Goal: Obtain resource: Download file/media

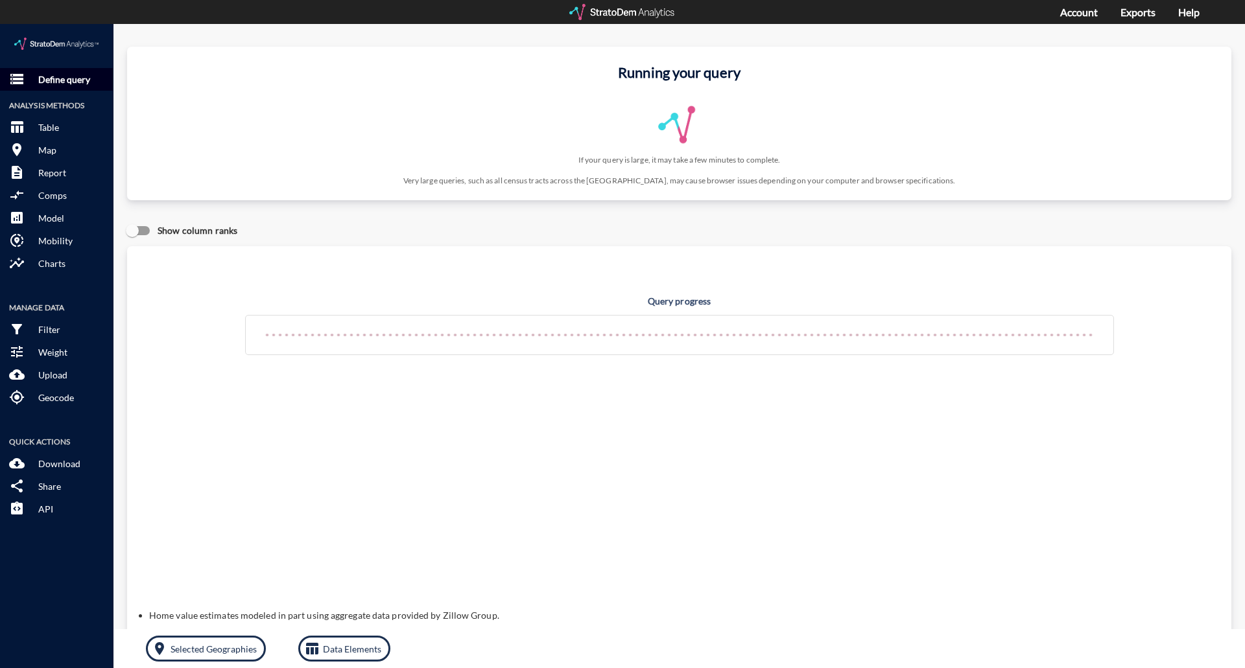
click p "Define query"
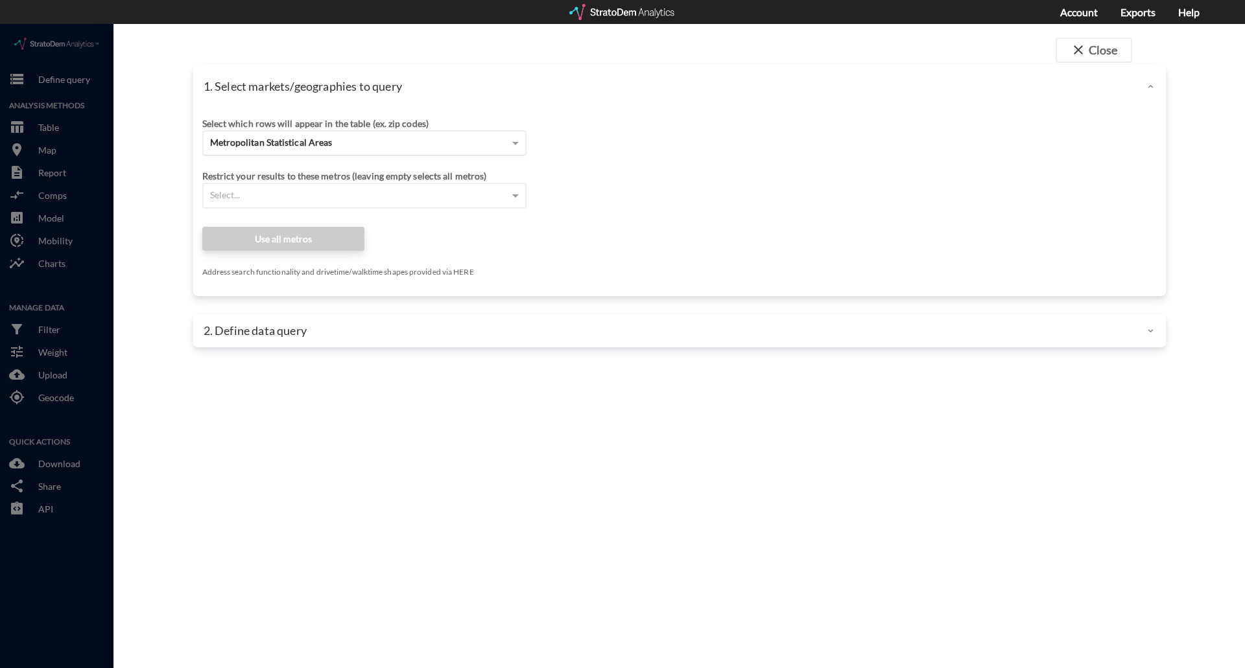
click div "Metropolitan Statistical Areas"
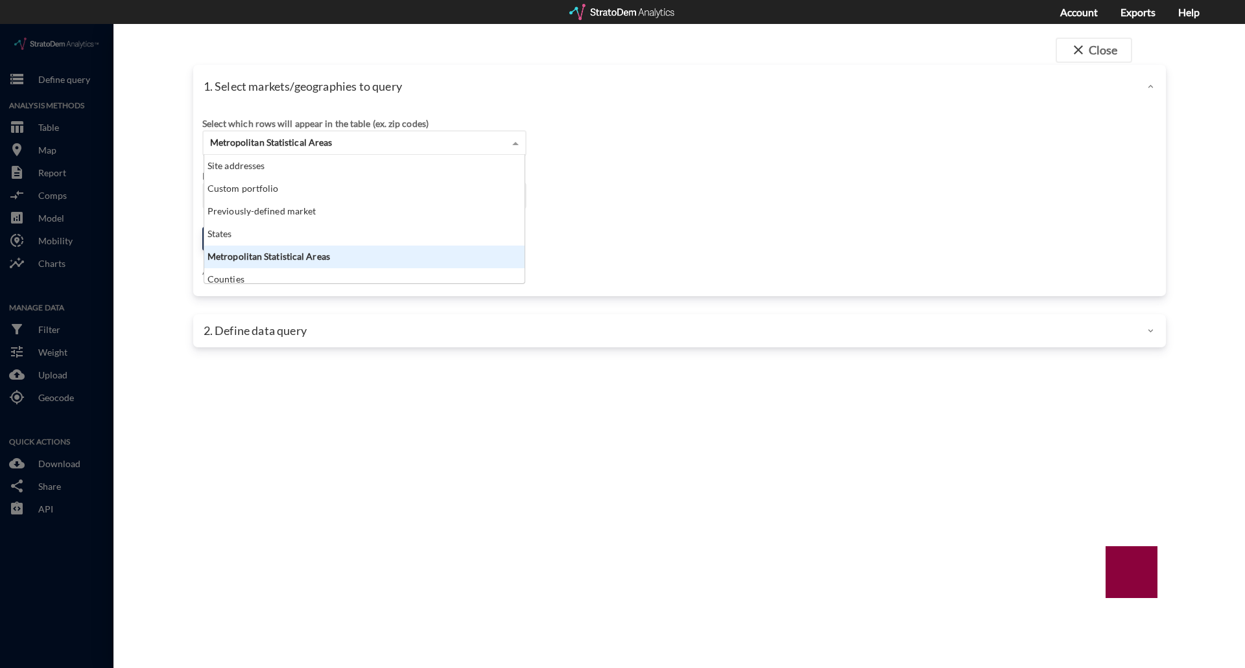
click div "Site addresses"
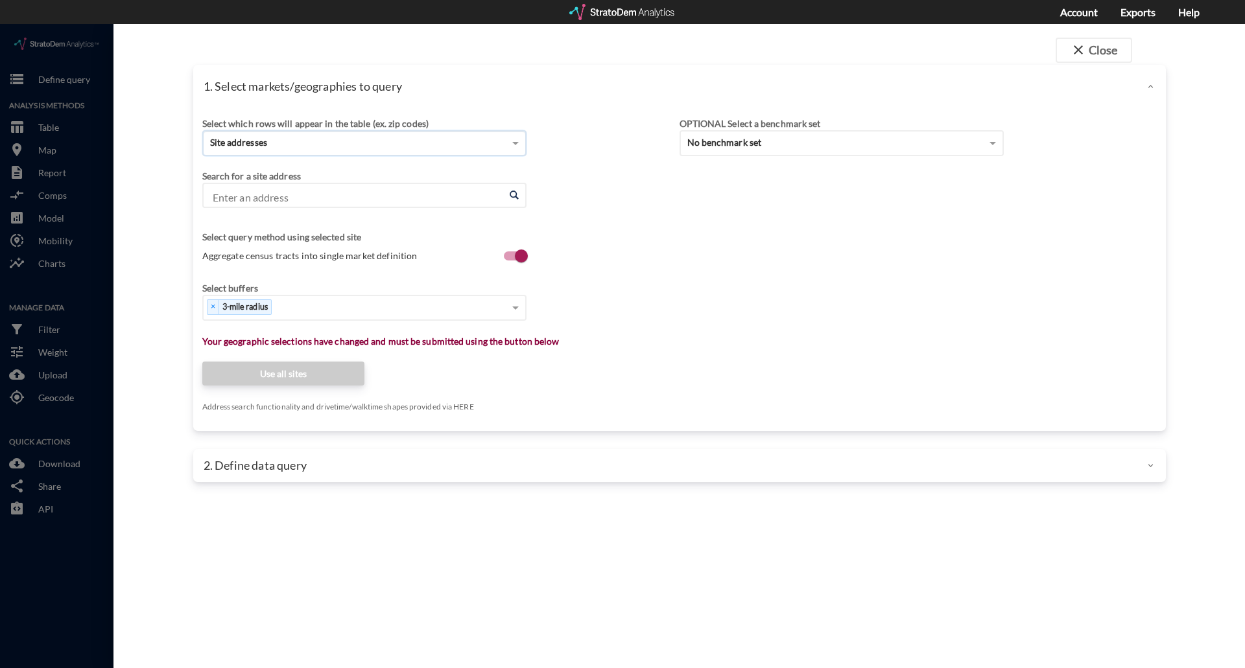
click input "Enter an address"
click li "SC-S-11-574, [GEOGRAPHIC_DATA], [US_STATE]"
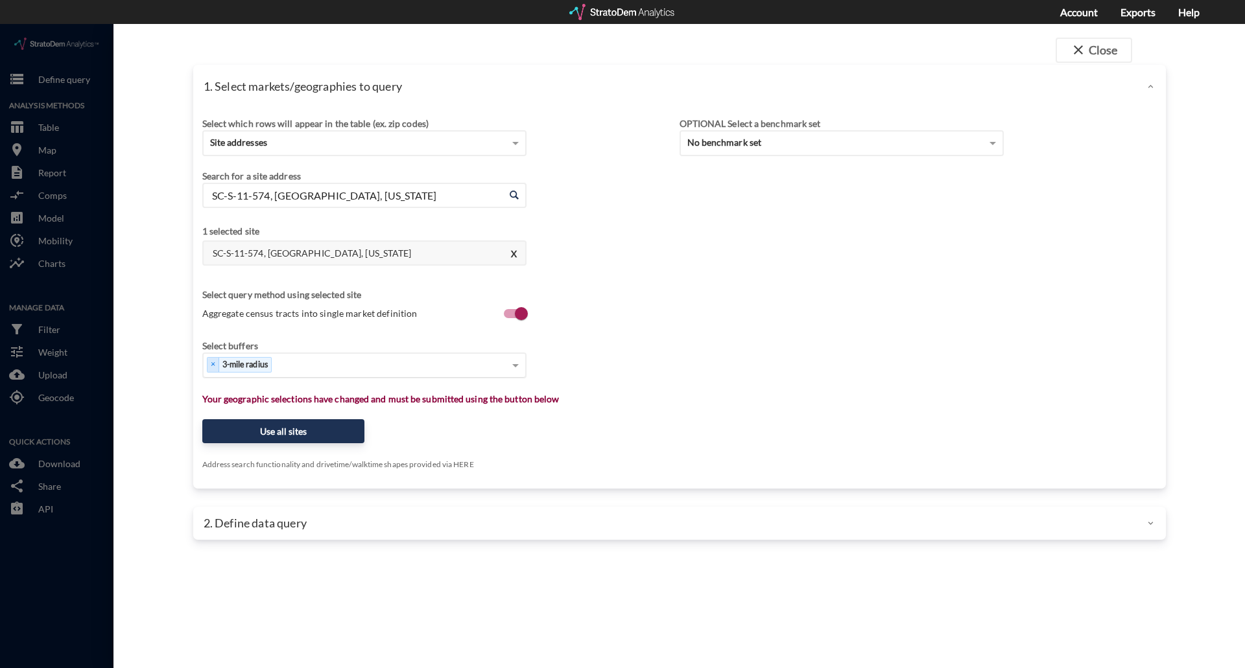
type input "SC-S-11-574, [GEOGRAPHIC_DATA], [US_STATE]"
click div "Select..."
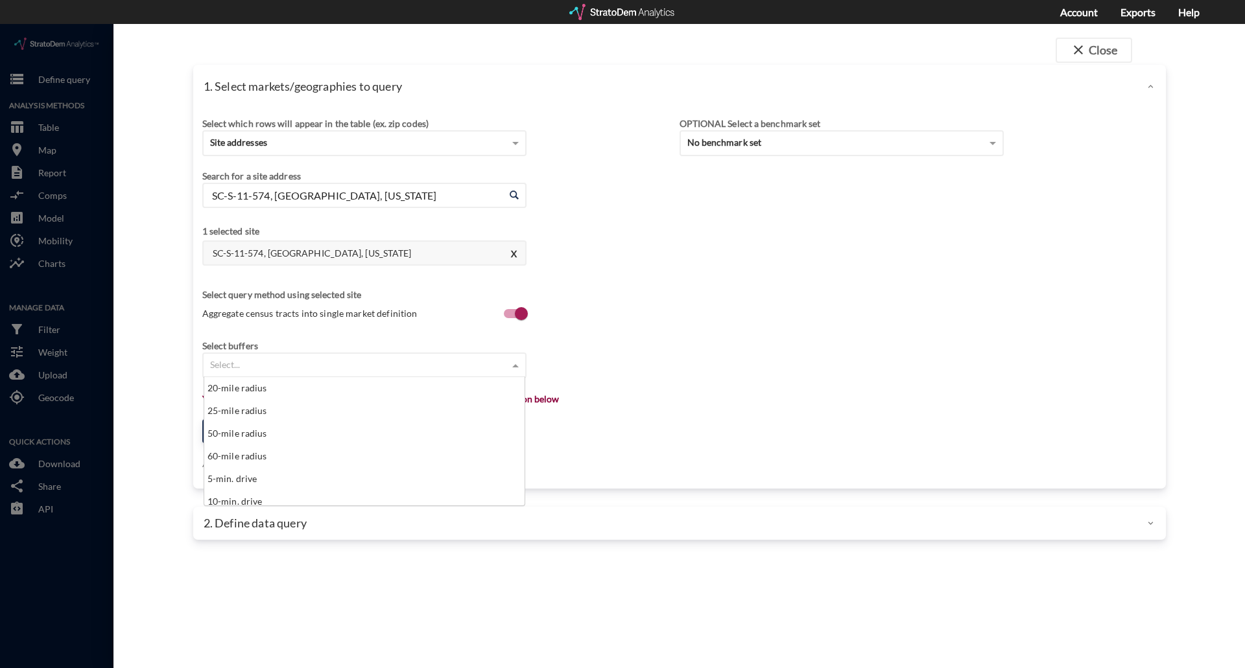
scroll to position [519, 0]
click div "15-min. drive"
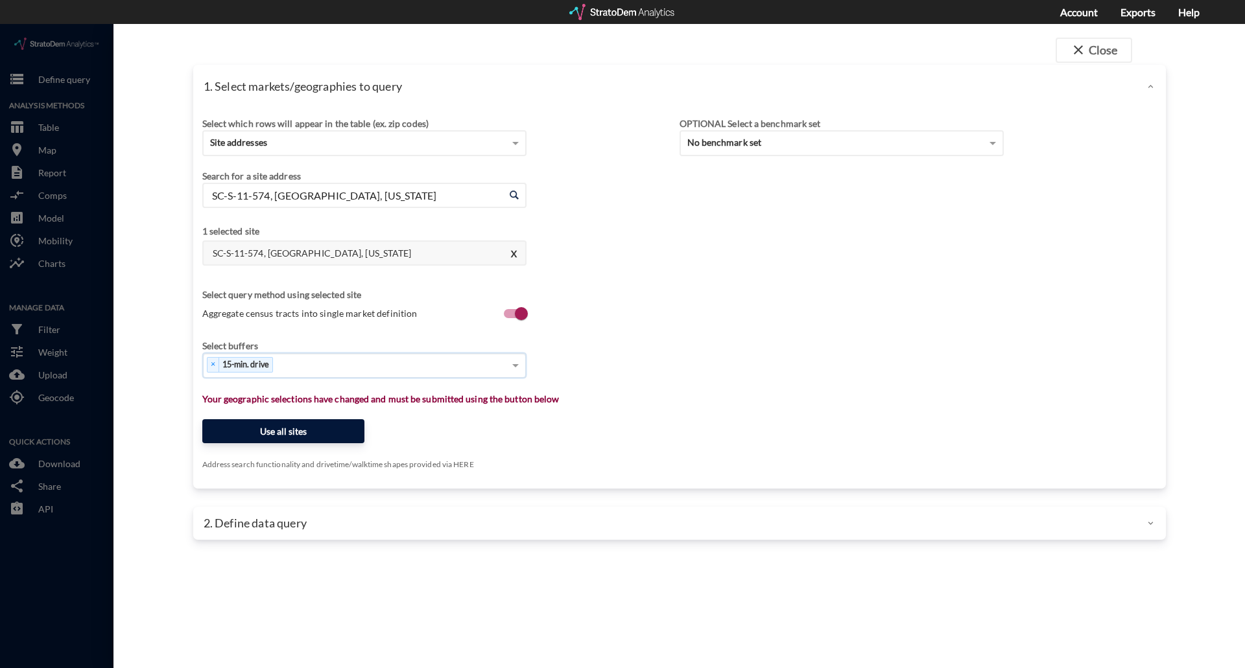
click button "Use all sites"
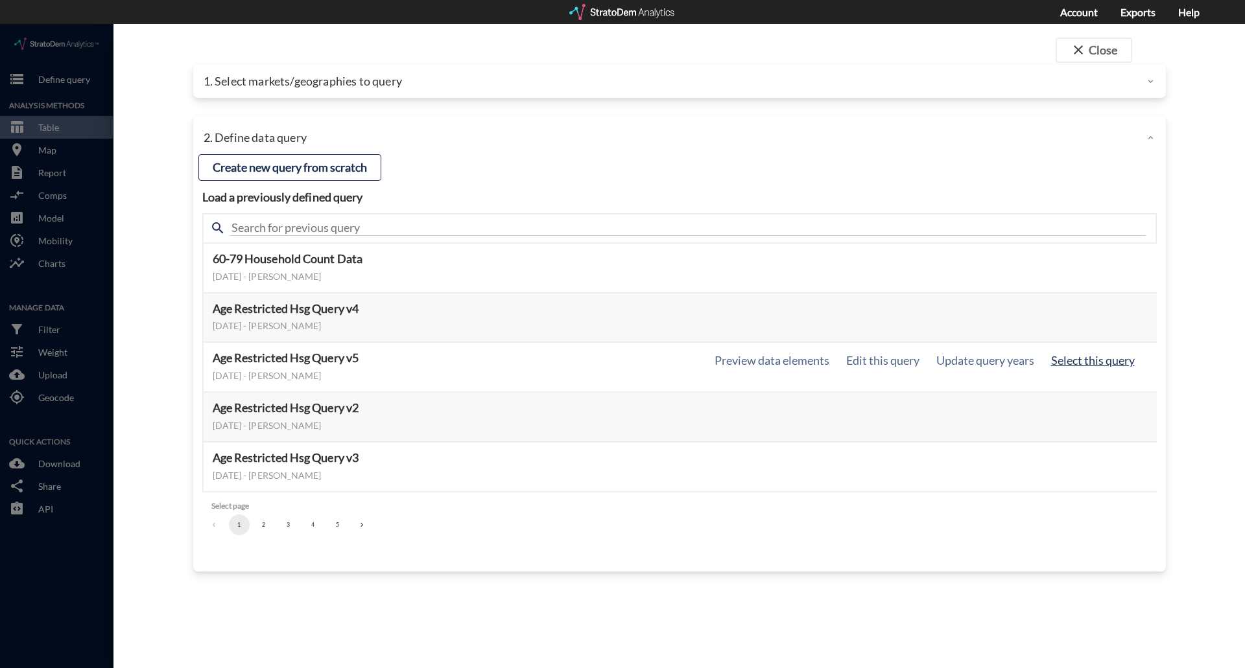
click button "Select this query"
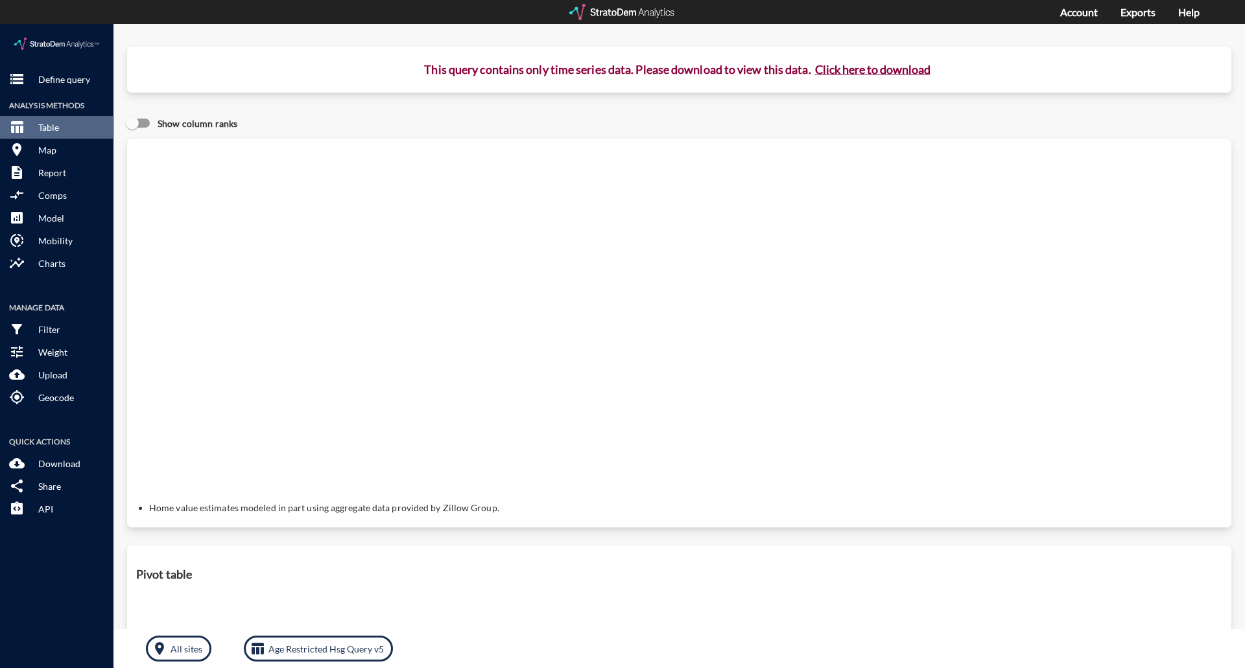
click button "Click here to download"
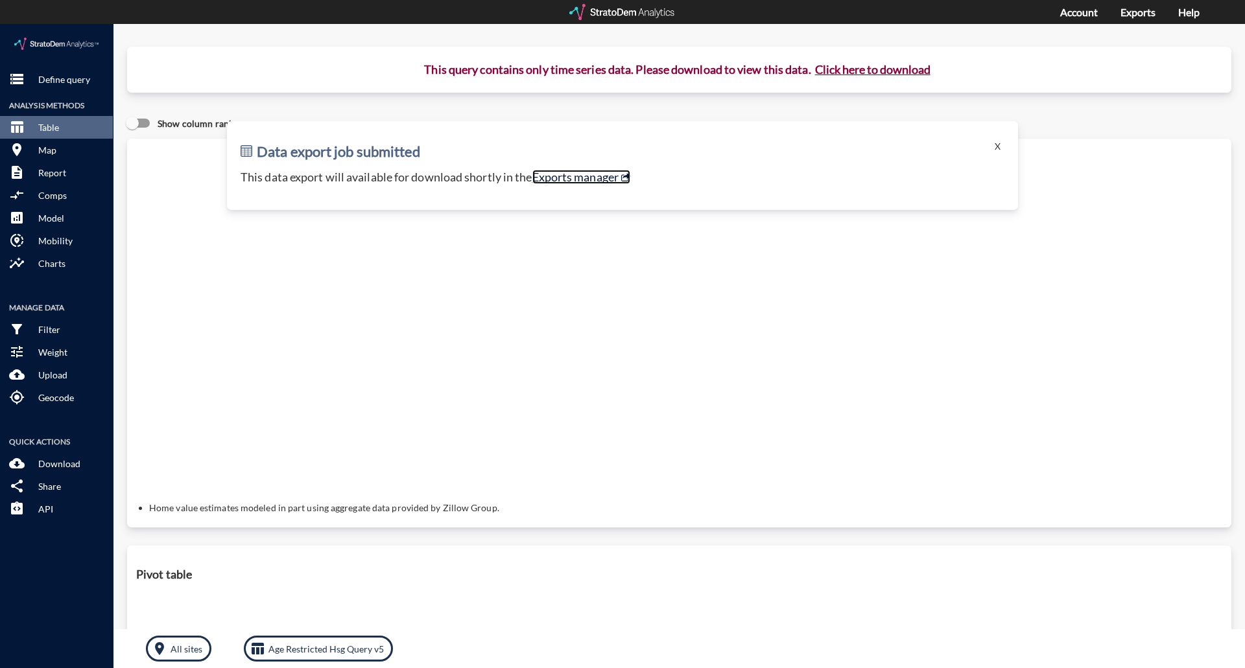
click link "Exports manager"
